Goal: Check status: Check status

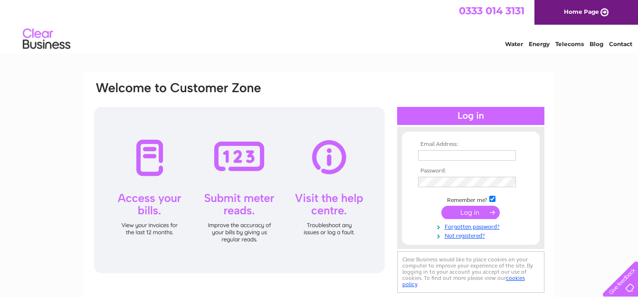
type input "deslake@hotmail.co.uk"
click at [464, 210] on input "submit" at bounding box center [470, 212] width 58 height 13
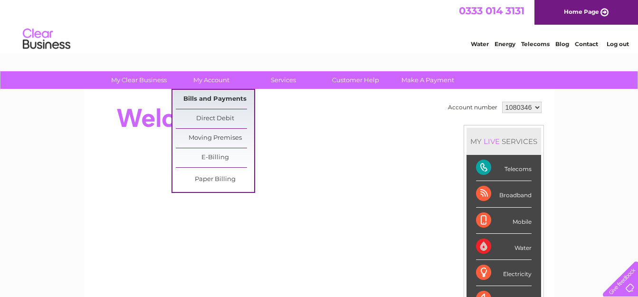
click at [210, 98] on link "Bills and Payments" at bounding box center [215, 99] width 78 height 19
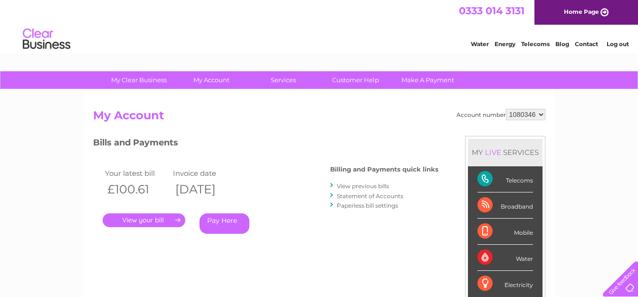
click at [144, 218] on link "." at bounding box center [144, 220] width 83 height 14
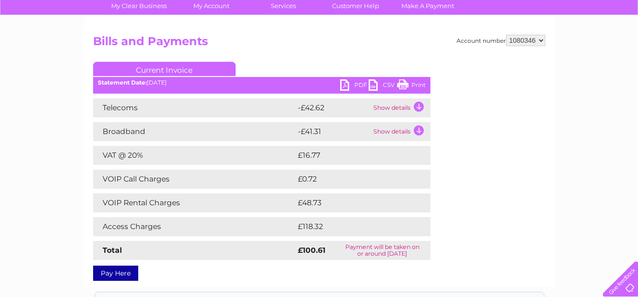
scroll to position [95, 0]
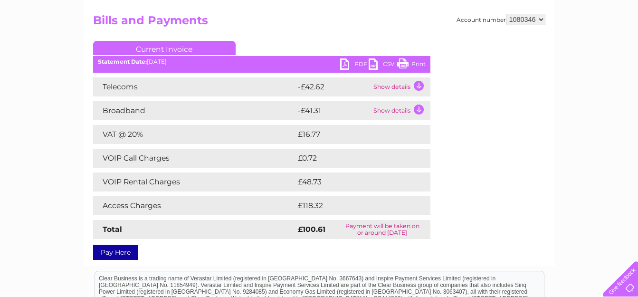
click at [418, 105] on td "Show details" at bounding box center [400, 110] width 59 height 19
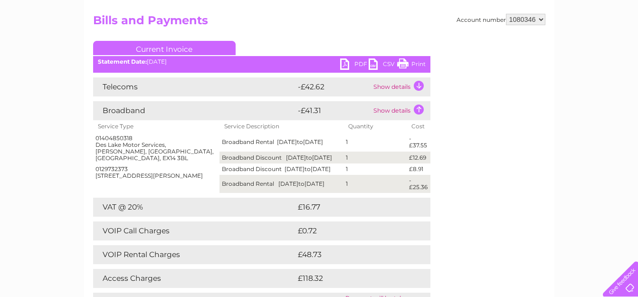
click at [418, 105] on td "Show details" at bounding box center [400, 110] width 59 height 19
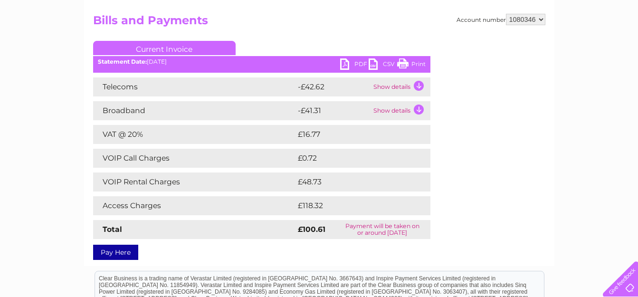
click at [420, 81] on td "Show details" at bounding box center [400, 86] width 59 height 19
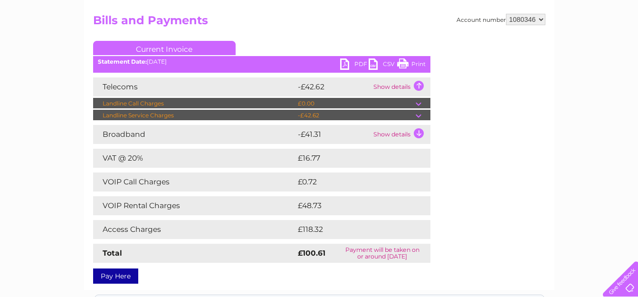
click at [418, 113] on td at bounding box center [422, 115] width 15 height 11
